Goal: Information Seeking & Learning: Learn about a topic

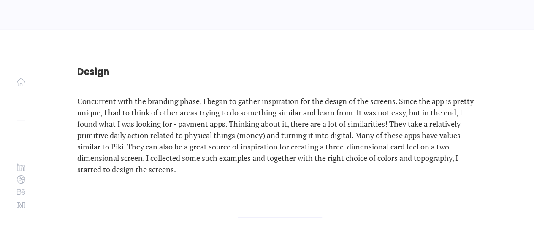
scroll to position [7113, 0]
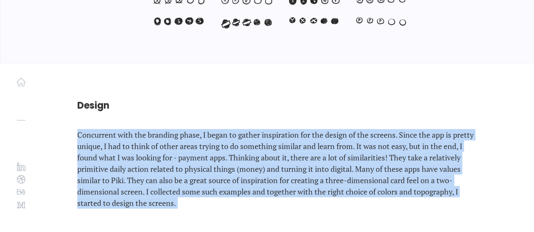
copy p "Concurrent with the branding phase, I began to gather inspiration for the desig…"
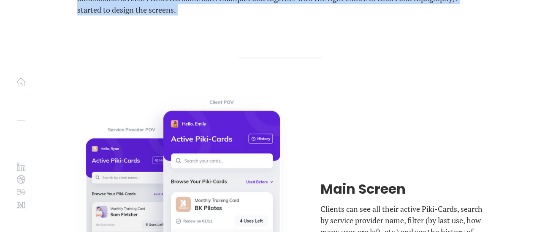
scroll to position [7324, 0]
